Goal: Check status: Check status

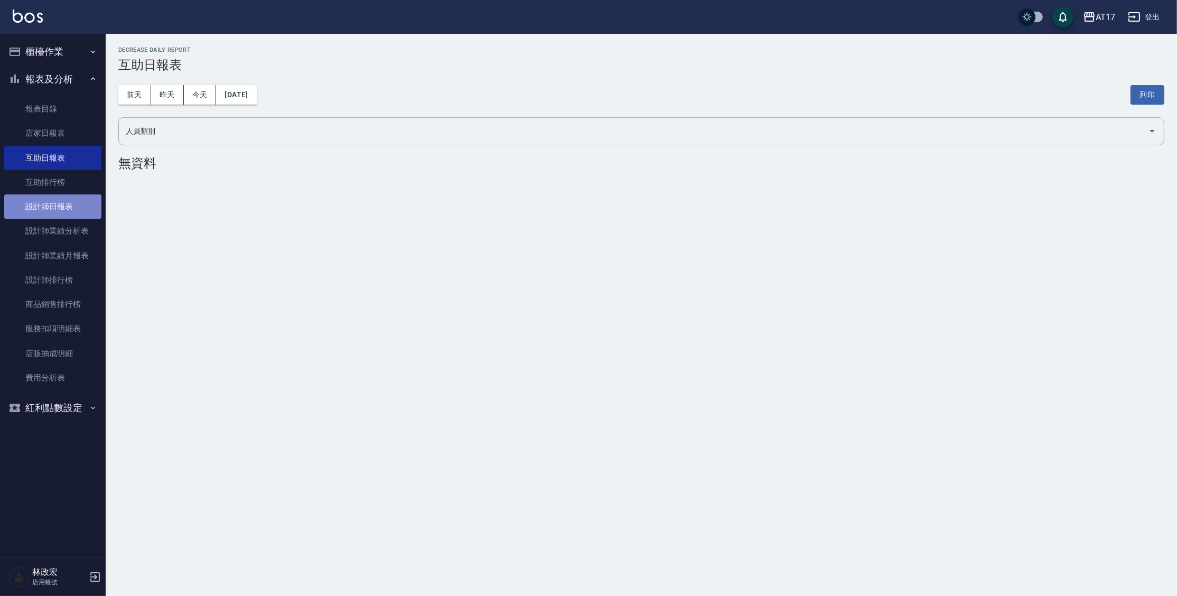
click at [63, 207] on link "設計師日報表" at bounding box center [52, 206] width 97 height 24
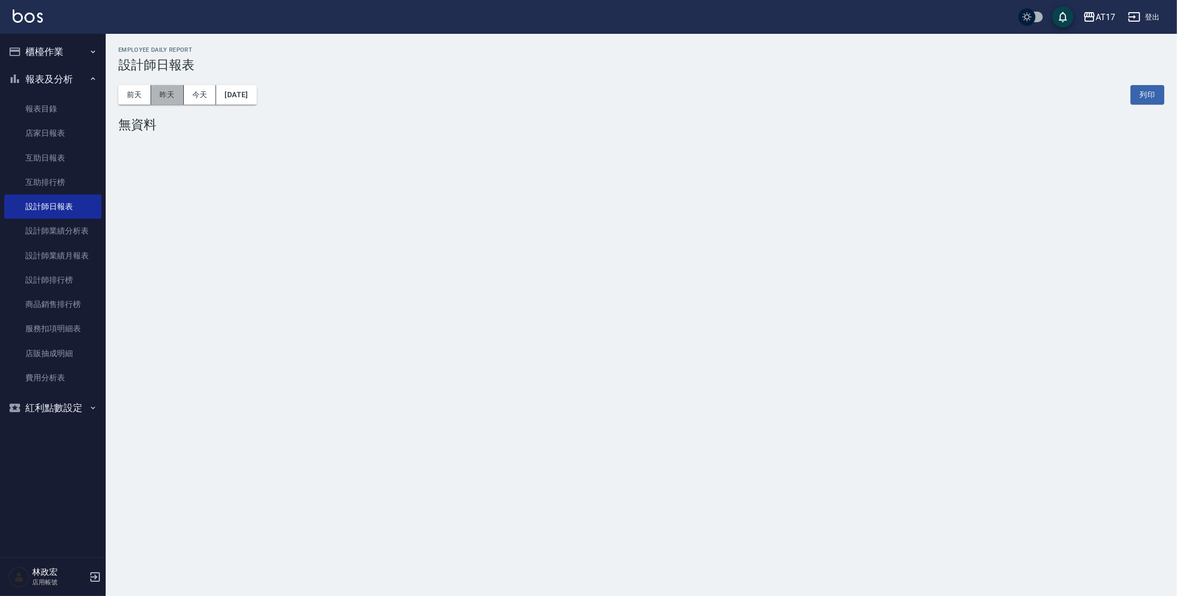
click at [172, 94] on button "昨天" at bounding box center [167, 95] width 33 height 20
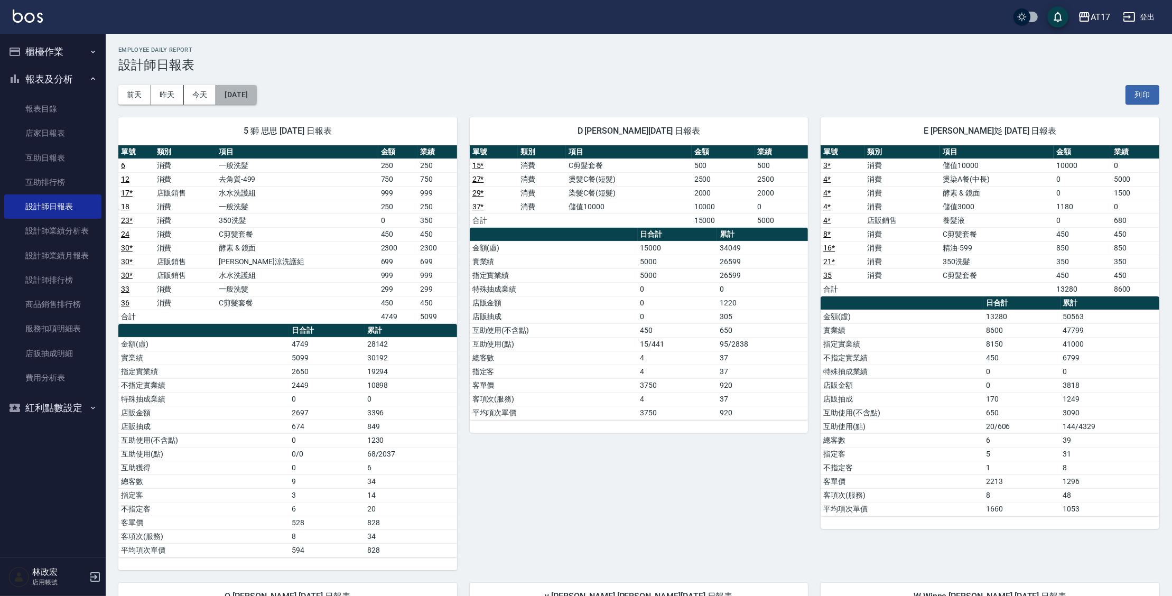
click at [256, 94] on button "[DATE]" at bounding box center [236, 95] width 40 height 20
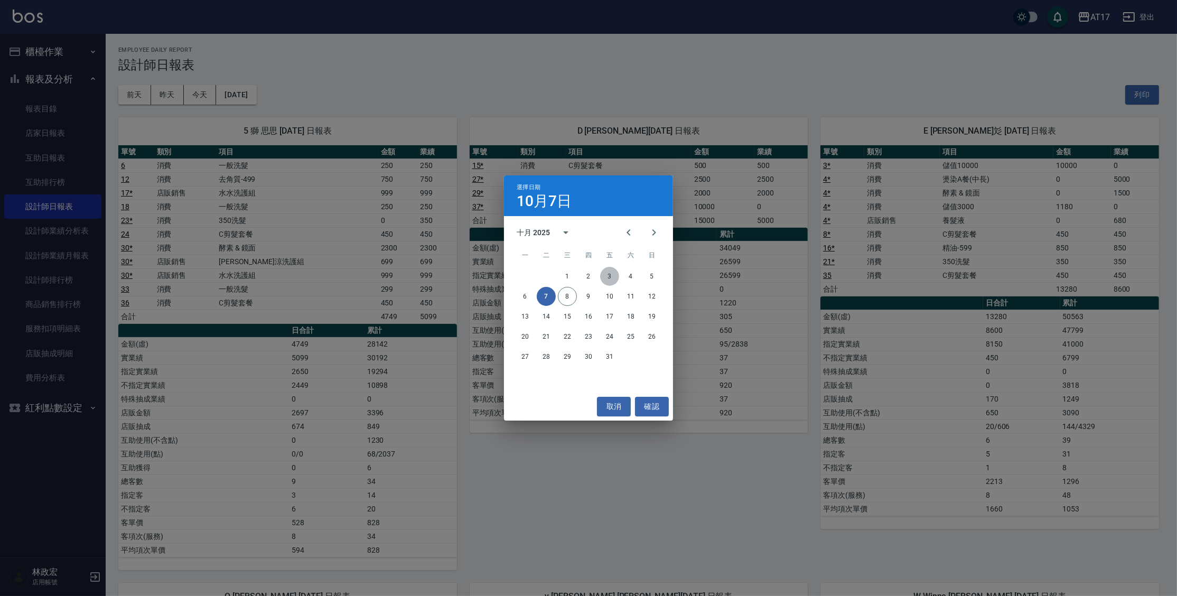
click at [614, 277] on button "3" at bounding box center [609, 276] width 19 height 19
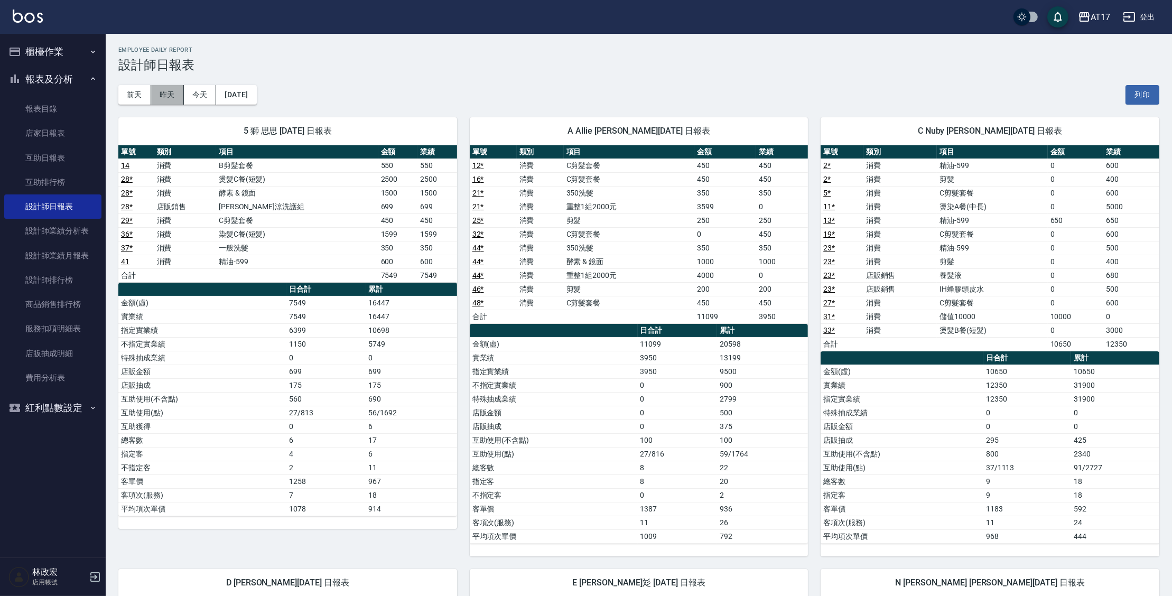
click at [169, 97] on button "昨天" at bounding box center [167, 95] width 33 height 20
